Goal: Task Accomplishment & Management: Use online tool/utility

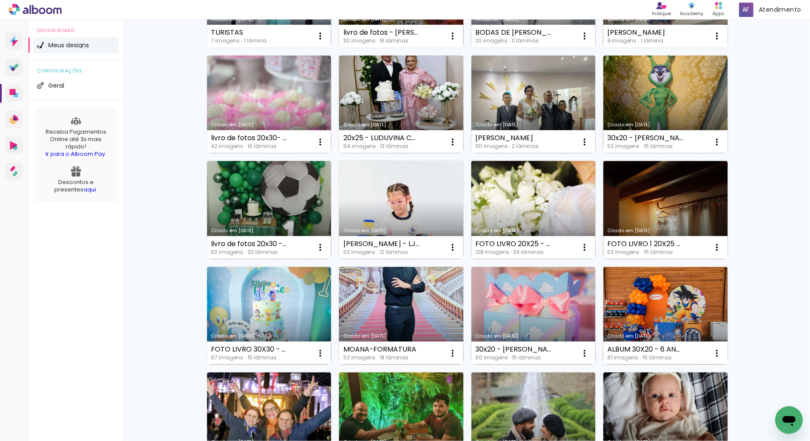
scroll to position [144, 0]
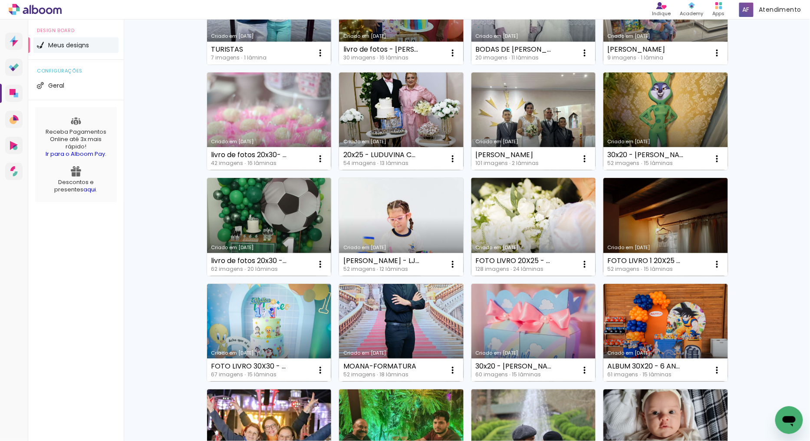
click at [522, 208] on link "Criado em [DATE]" at bounding box center [533, 227] width 125 height 98
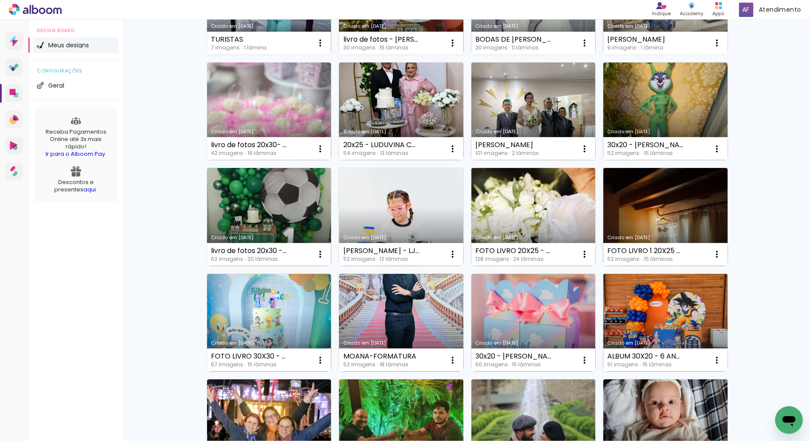
scroll to position [193, 0]
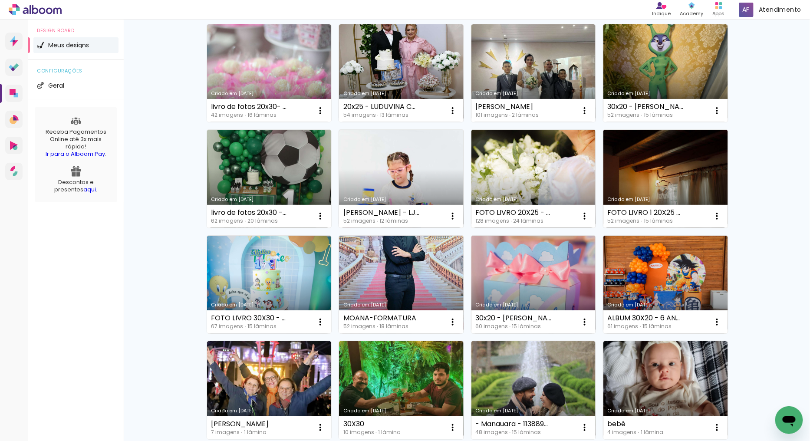
drag, startPoint x: 681, startPoint y: 149, endPoint x: 700, endPoint y: 167, distance: 26.1
click at [681, 149] on link "Criado em [DATE]" at bounding box center [665, 179] width 125 height 98
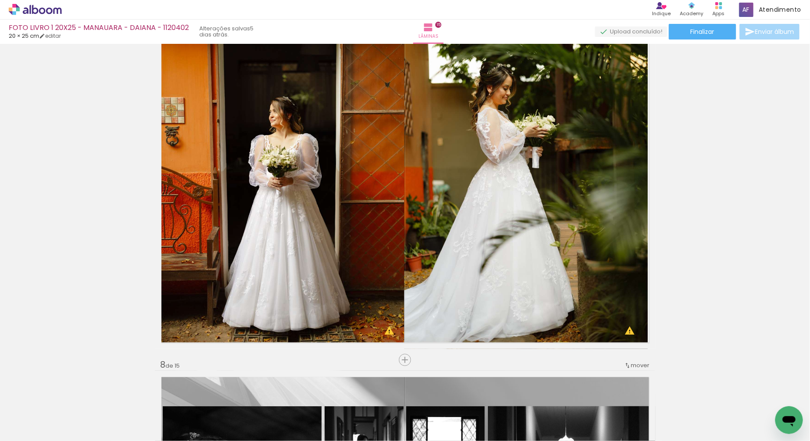
scroll to position [2089, 0]
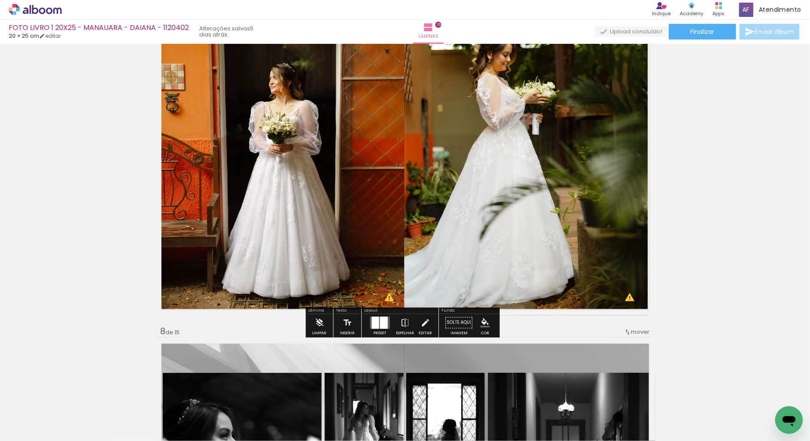
click at [377, 328] on quentale-layouter at bounding box center [380, 322] width 20 height 12
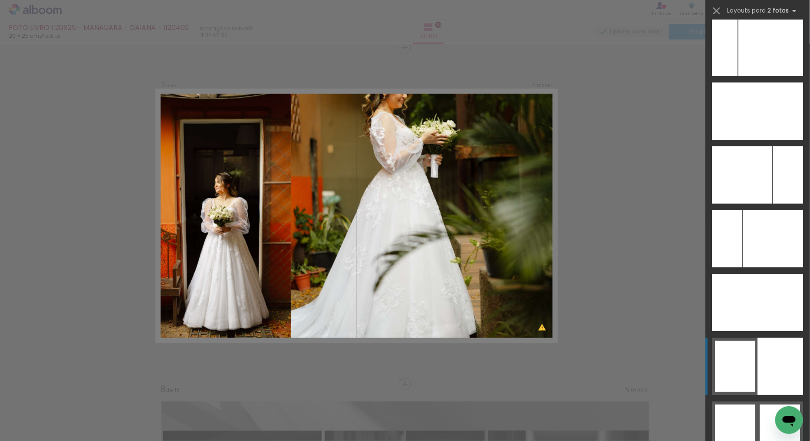
scroll to position [4751, 0]
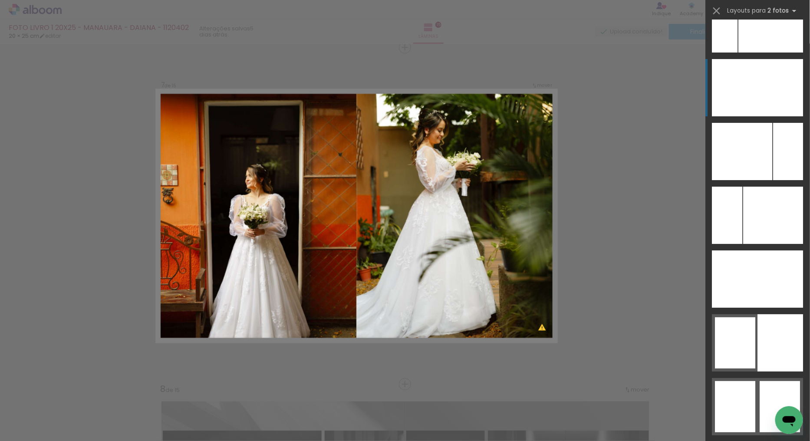
click at [758, 77] on div at bounding box center [781, 87] width 46 height 57
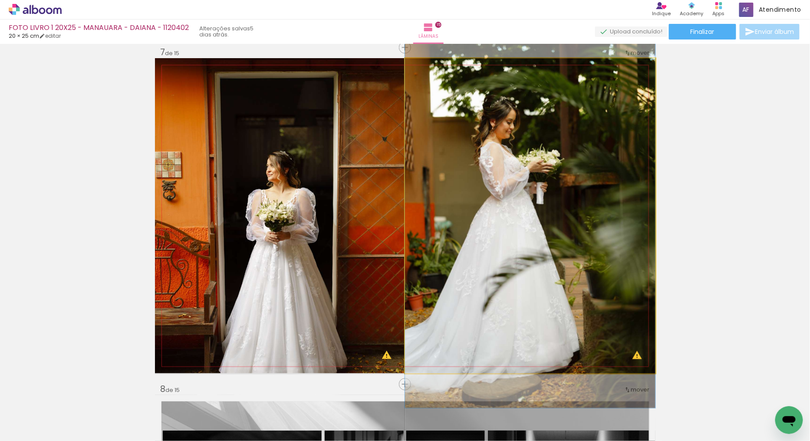
drag, startPoint x: 502, startPoint y: 197, endPoint x: 501, endPoint y: 210, distance: 13.0
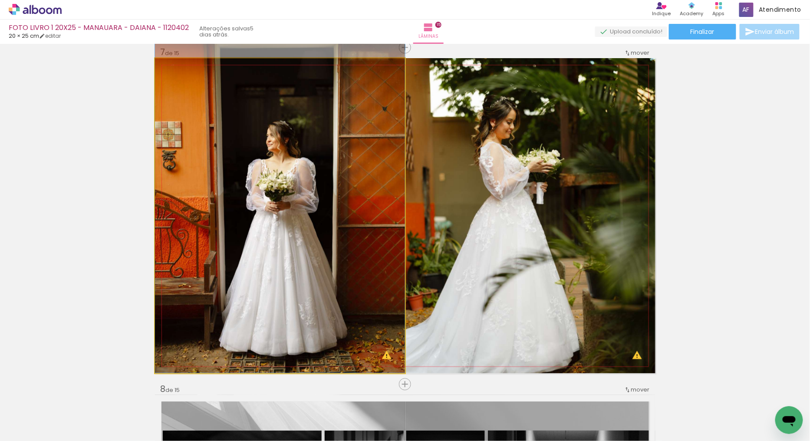
drag, startPoint x: 260, startPoint y: 268, endPoint x: 258, endPoint y: 233, distance: 35.2
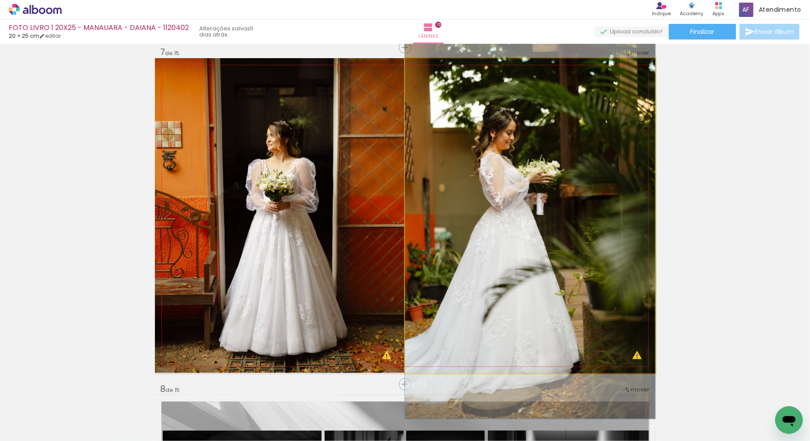
drag, startPoint x: 510, startPoint y: 182, endPoint x: 506, endPoint y: 193, distance: 11.5
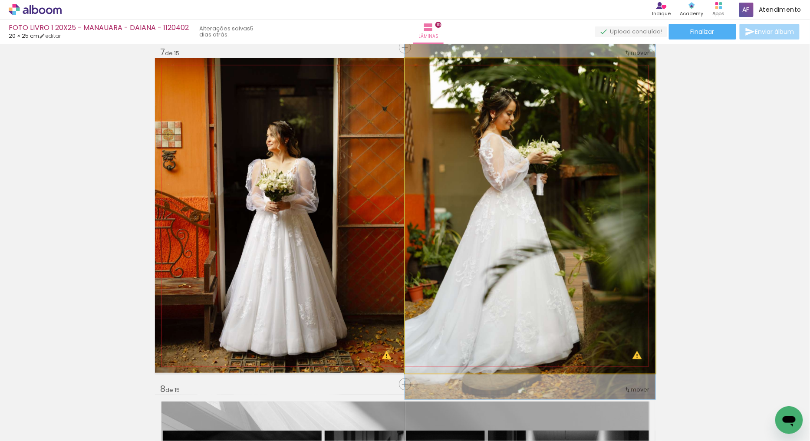
drag, startPoint x: 443, startPoint y: 206, endPoint x: 441, endPoint y: 193, distance: 13.1
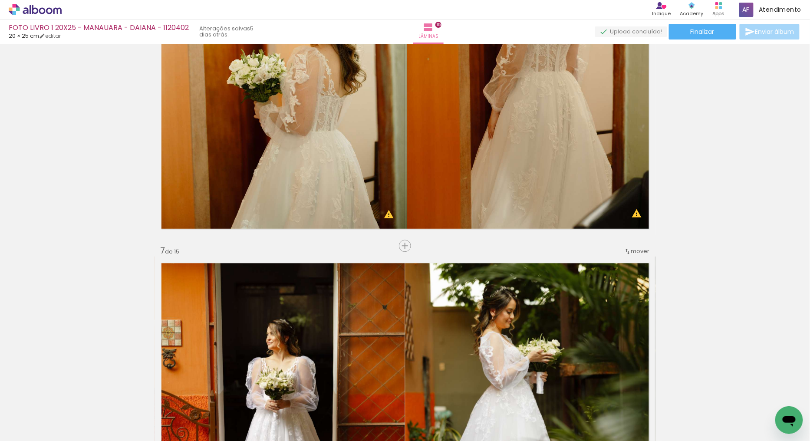
scroll to position [1838, 0]
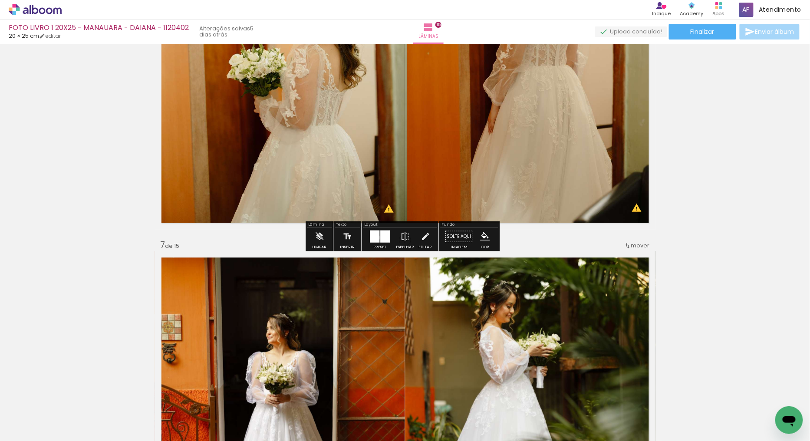
click at [375, 237] on div at bounding box center [375, 236] width 10 height 12
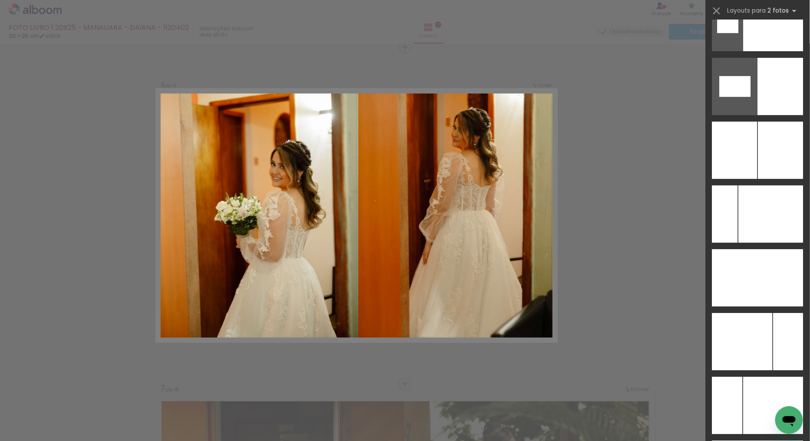
scroll to position [4605, 0]
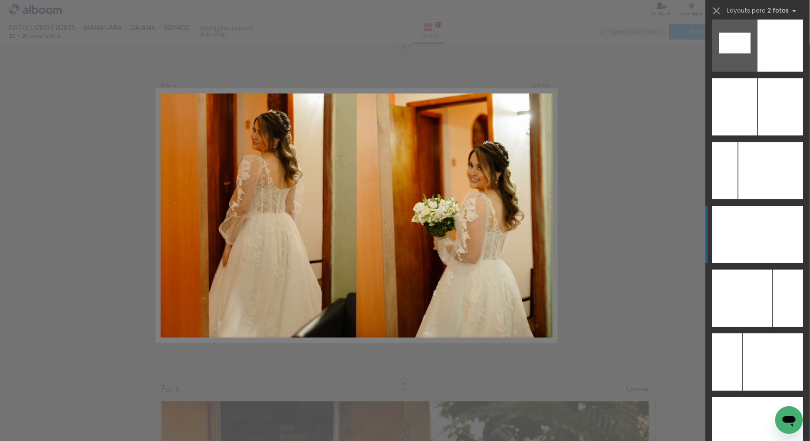
click at [758, 240] on div at bounding box center [781, 234] width 46 height 57
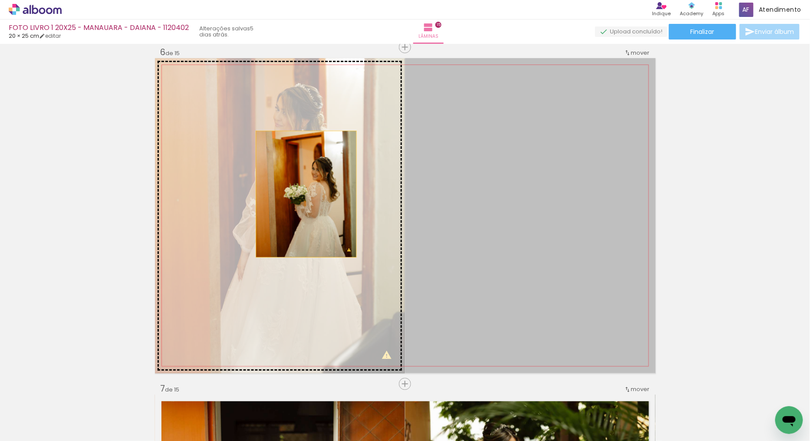
drag, startPoint x: 481, startPoint y: 222, endPoint x: 302, endPoint y: 194, distance: 180.6
click at [0, 0] on slot at bounding box center [0, 0] width 0 height 0
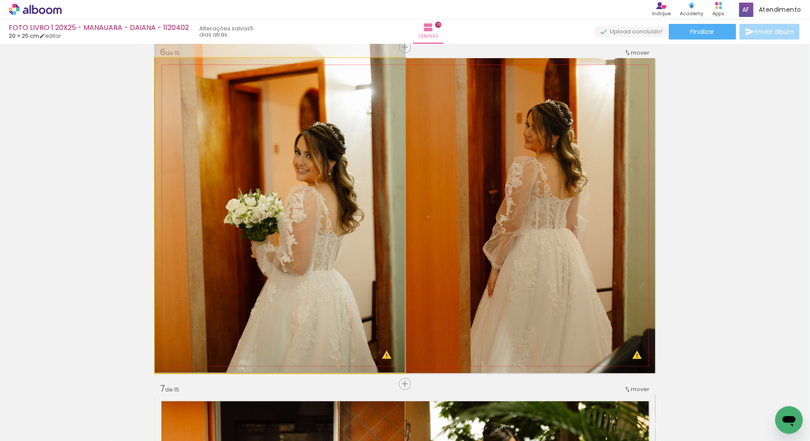
drag, startPoint x: 332, startPoint y: 237, endPoint x: 332, endPoint y: 191, distance: 46.0
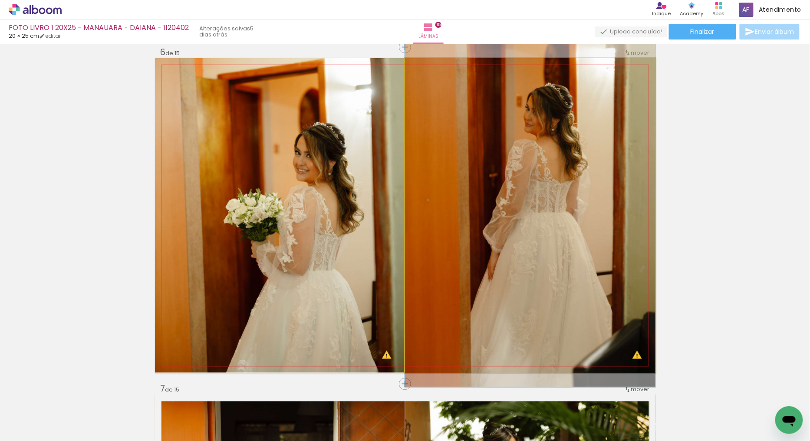
drag, startPoint x: 561, startPoint y: 205, endPoint x: 548, endPoint y: 187, distance: 22.3
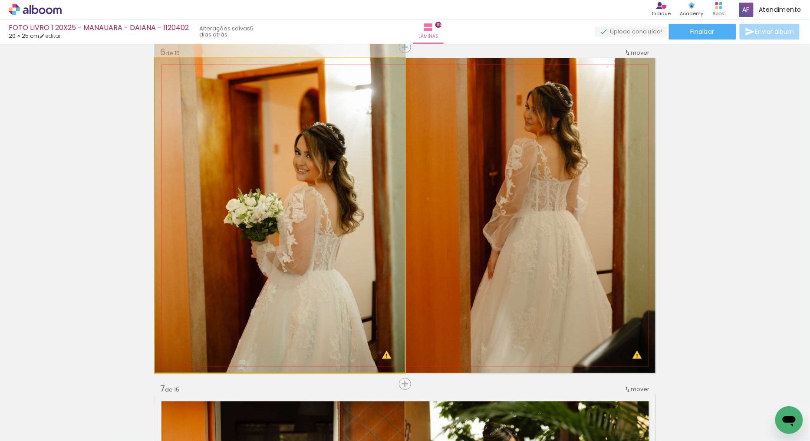
drag, startPoint x: 308, startPoint y: 233, endPoint x: 311, endPoint y: 212, distance: 21.4
drag, startPoint x: 325, startPoint y: 216, endPoint x: 394, endPoint y: 191, distance: 72.7
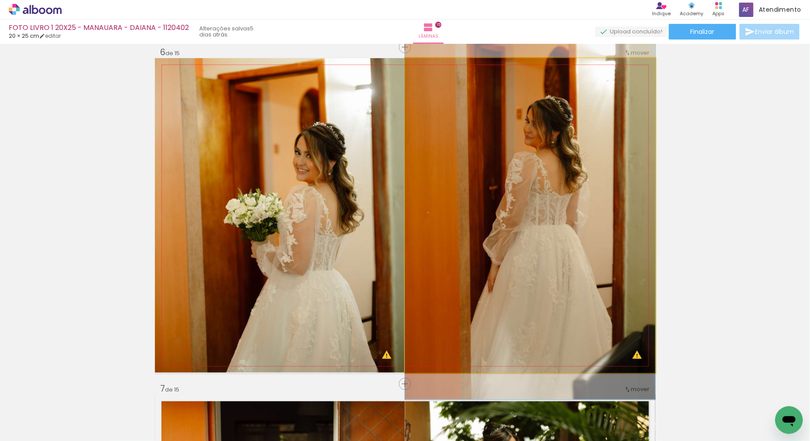
drag, startPoint x: 578, startPoint y: 114, endPoint x: 575, endPoint y: 128, distance: 14.2
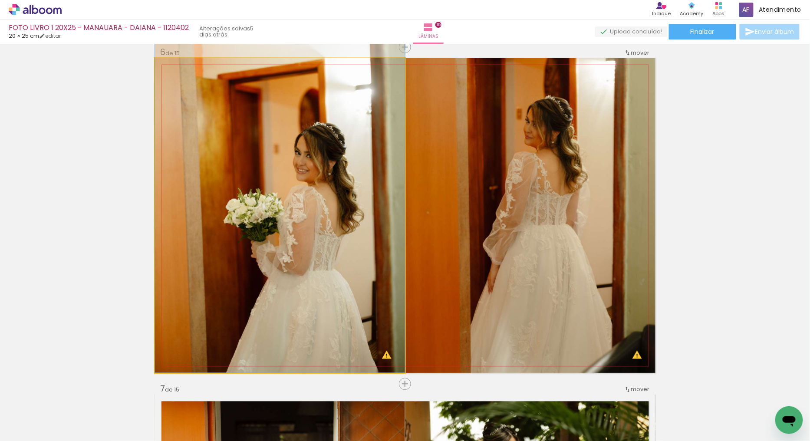
drag, startPoint x: 317, startPoint y: 241, endPoint x: 320, endPoint y: 227, distance: 13.8
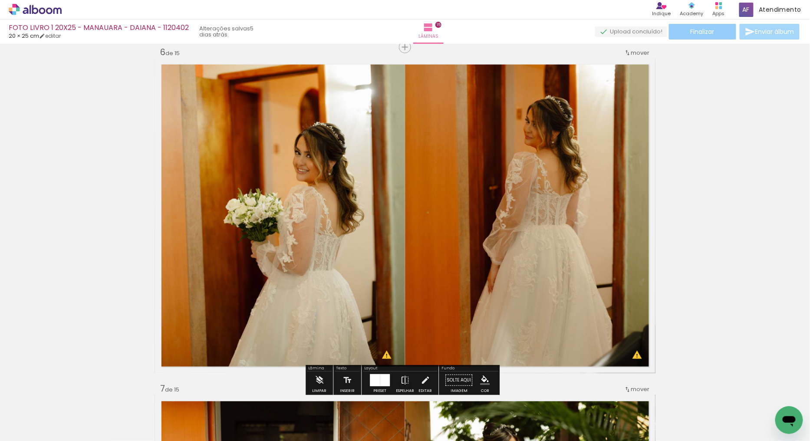
click at [701, 34] on span "Finalizar" at bounding box center [702, 32] width 24 height 6
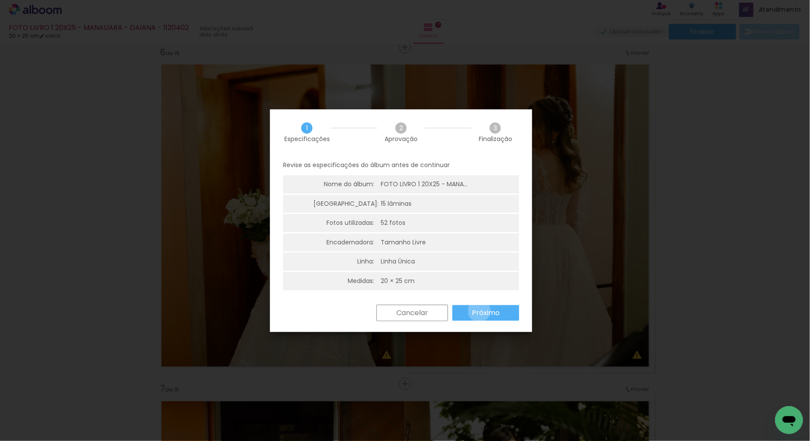
click at [0, 0] on slot "Próximo" at bounding box center [0, 0] width 0 height 0
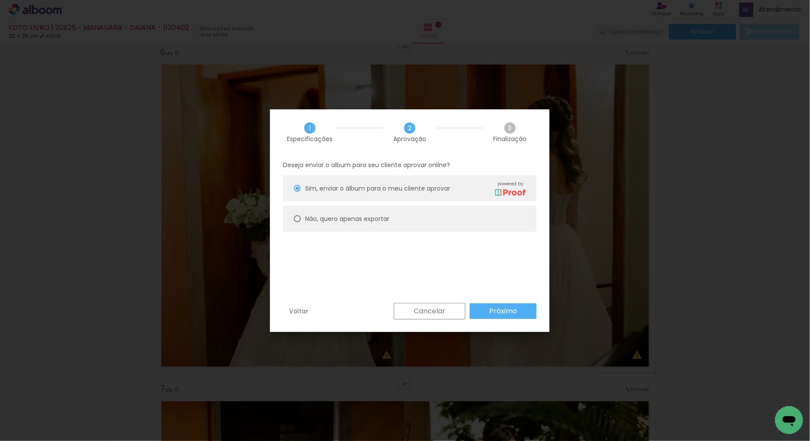
click at [0, 0] on paper-radio-button "Não, quero apenas exportar" at bounding box center [0, 0] width 0 height 0
type paper-radio-button "on"
click at [0, 0] on paper-button "Próximo" at bounding box center [0, 0] width 0 height 0
type input "Alta, 300 DPI"
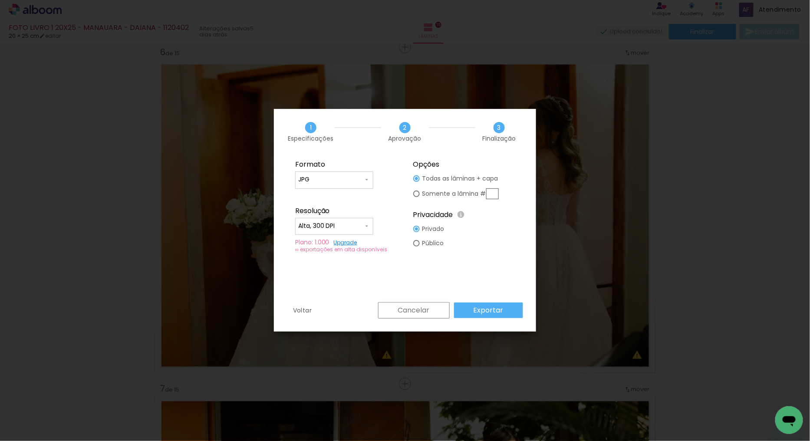
click at [0, 0] on slot "Exportar" at bounding box center [0, 0] width 0 height 0
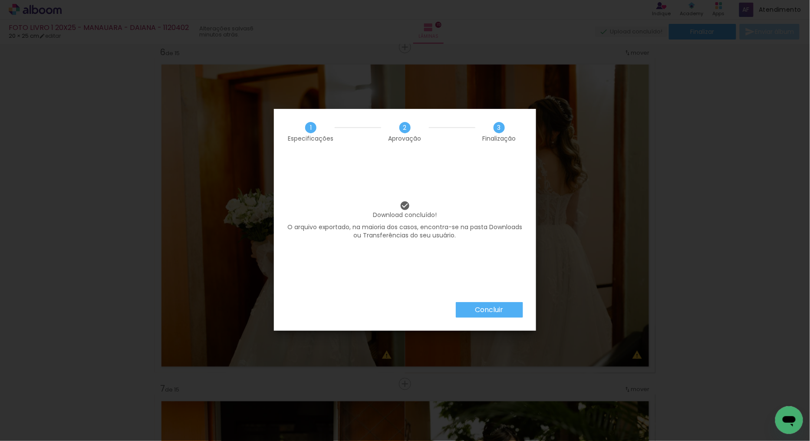
scroll to position [4605, 0]
